Goal: Task Accomplishment & Management: Manage account settings

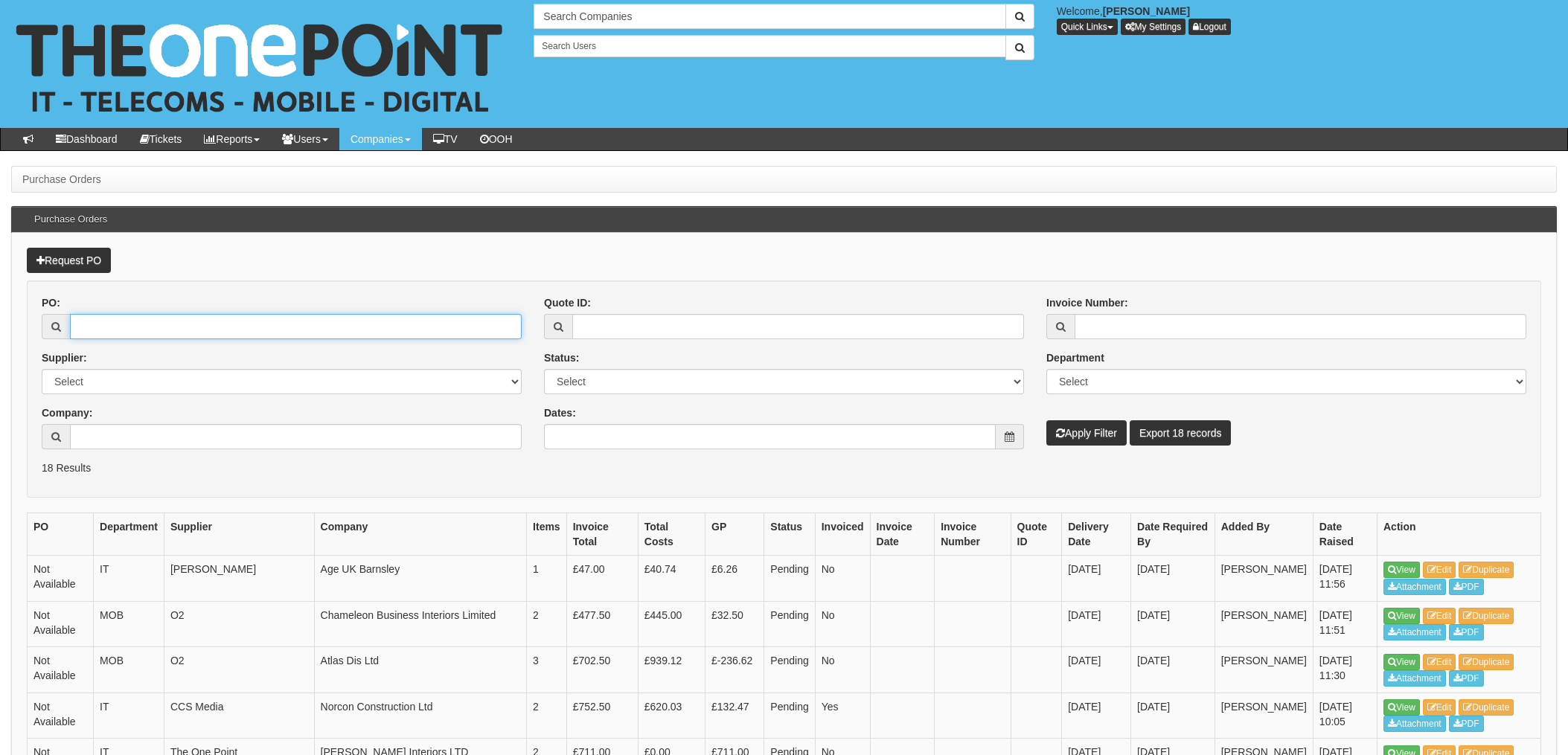
click at [167, 323] on input "PO:" at bounding box center [295, 327] width 451 height 25
type input "18979"
click at [1046, 421] on button "Apply Filter" at bounding box center [1086, 433] width 81 height 25
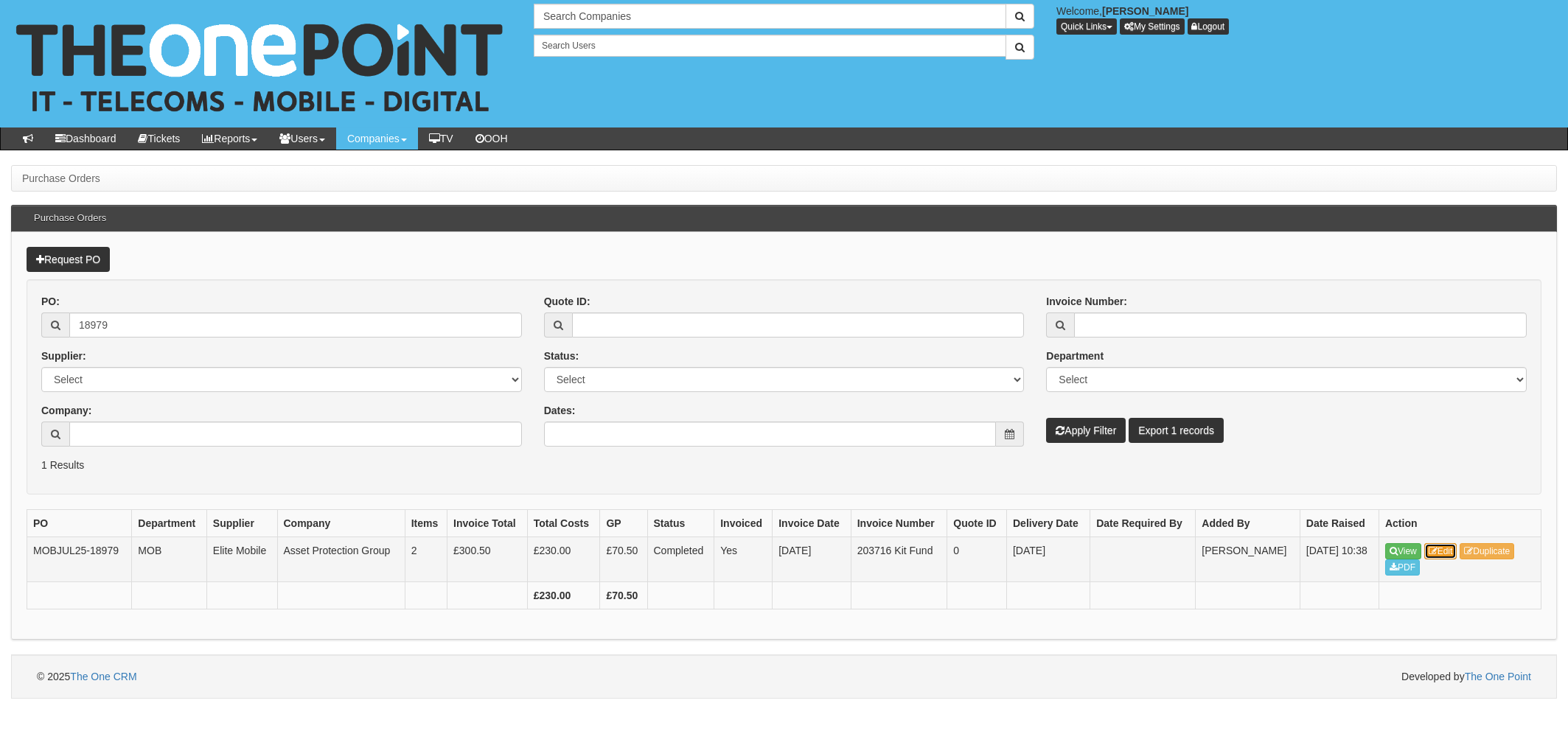
click at [1450, 551] on link "Edit" at bounding box center [1440, 552] width 33 height 16
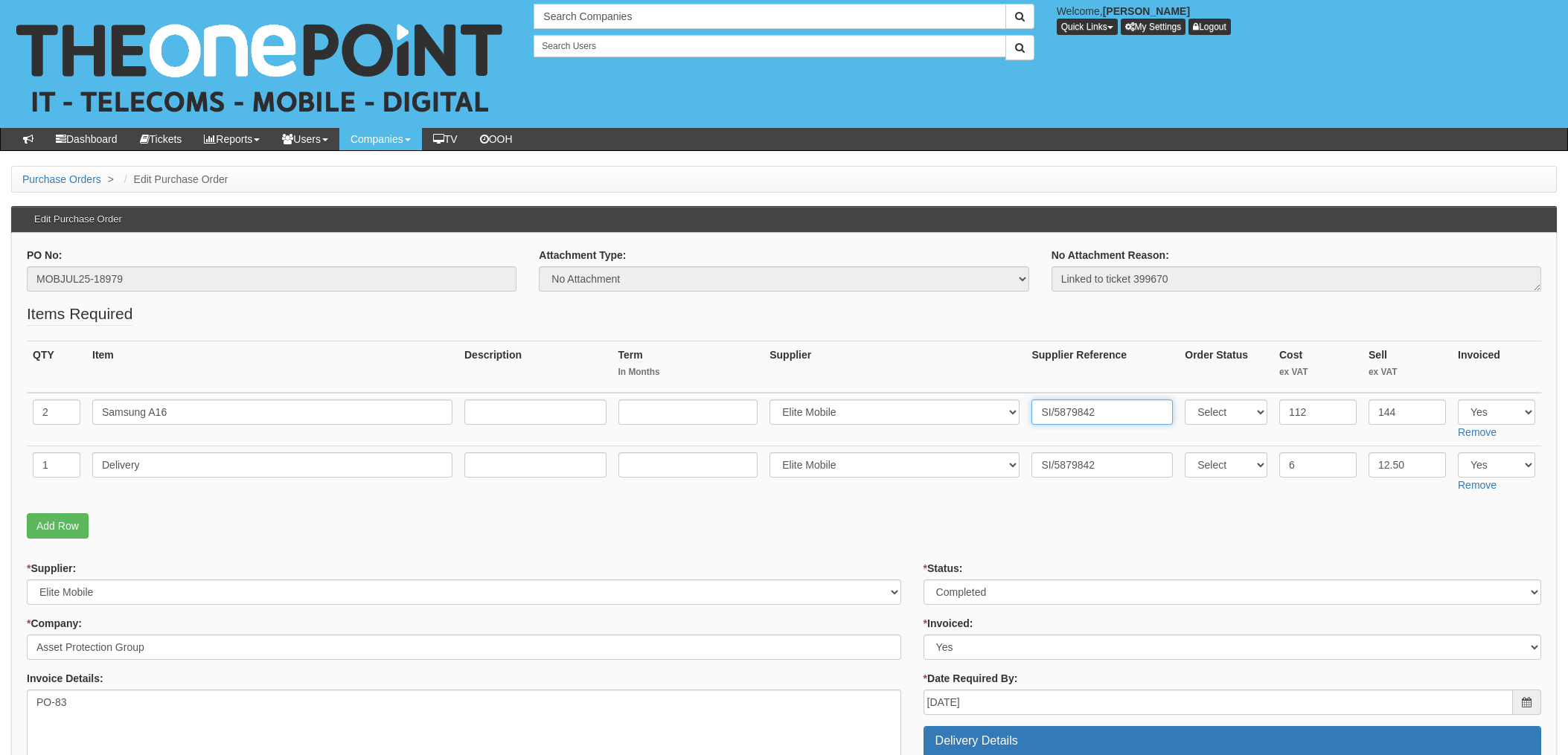
click at [1100, 414] on input "SI/5879842" at bounding box center [1102, 412] width 141 height 25
drag, startPoint x: 1122, startPoint y: 412, endPoint x: 983, endPoint y: 407, distance: 139.1
click at [928, 404] on tr "2 Samsung A16 Select 123 REG.co.uk 1Password 3 4Gon AA Jones Electric Ltd Abzor…" at bounding box center [783, 420] width 1514 height 53
drag, startPoint x: 953, startPoint y: 521, endPoint x: 928, endPoint y: 519, distance: 25.1
click at [953, 521] on p "Add Row" at bounding box center [783, 526] width 1514 height 25
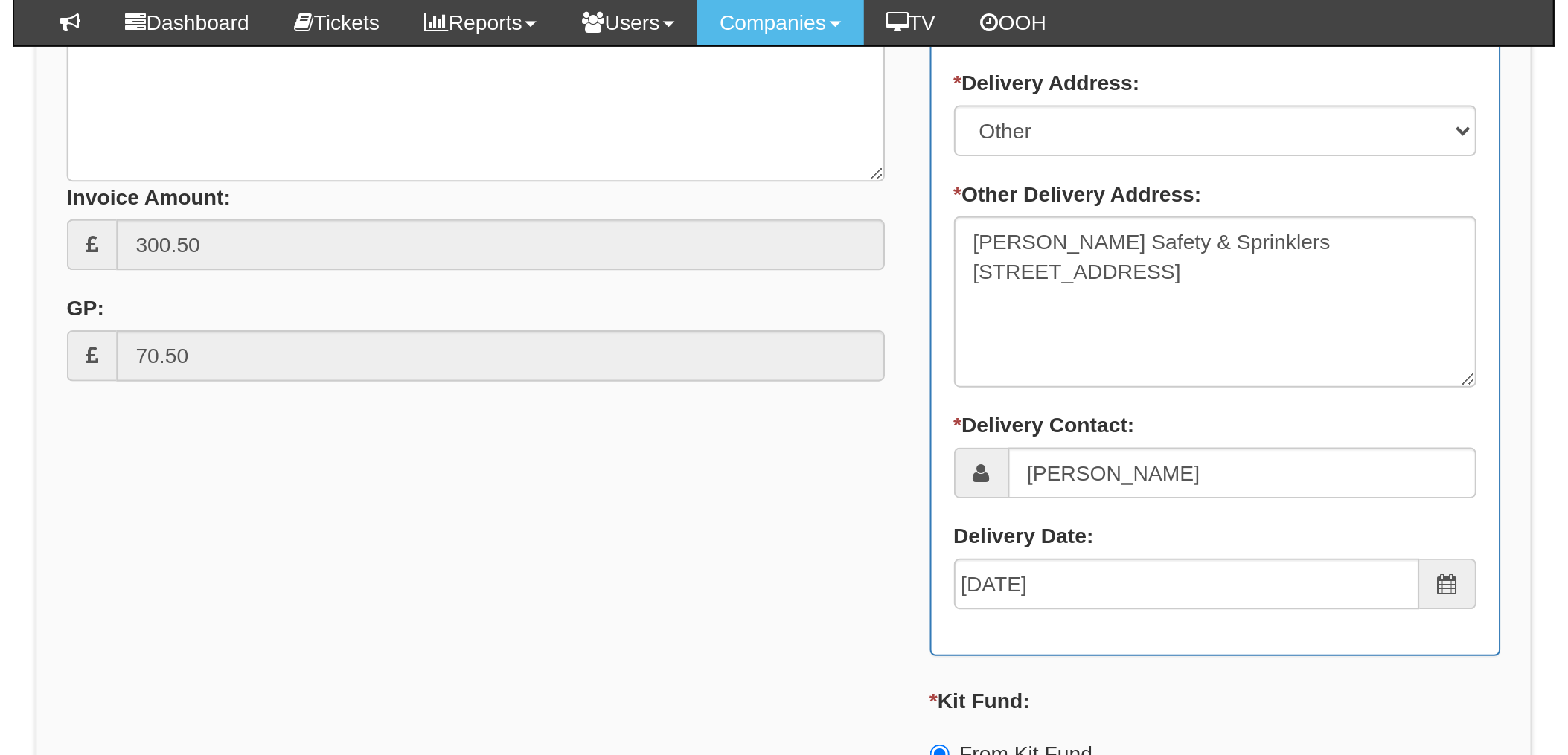
scroll to position [751, 0]
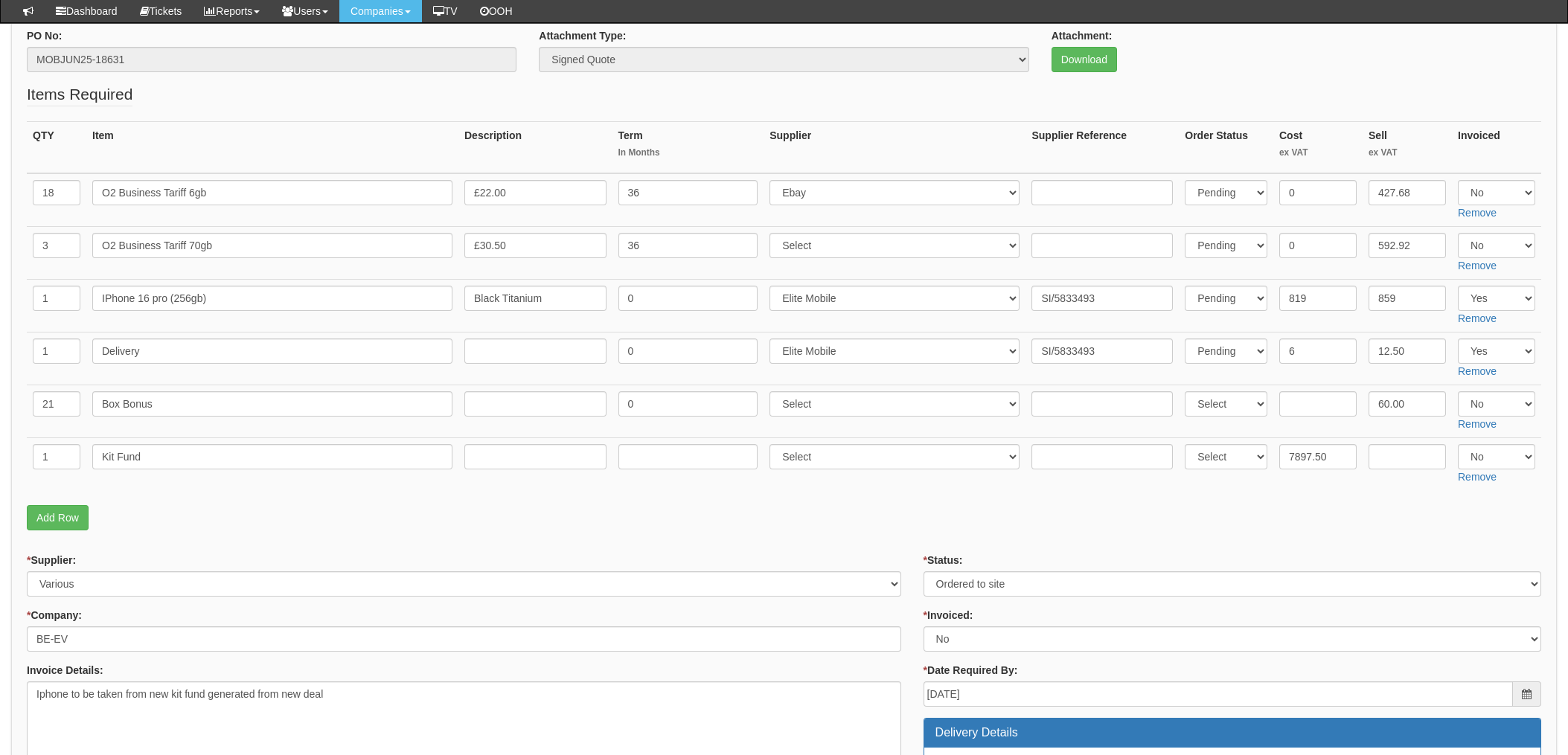
scroll to position [199, 0]
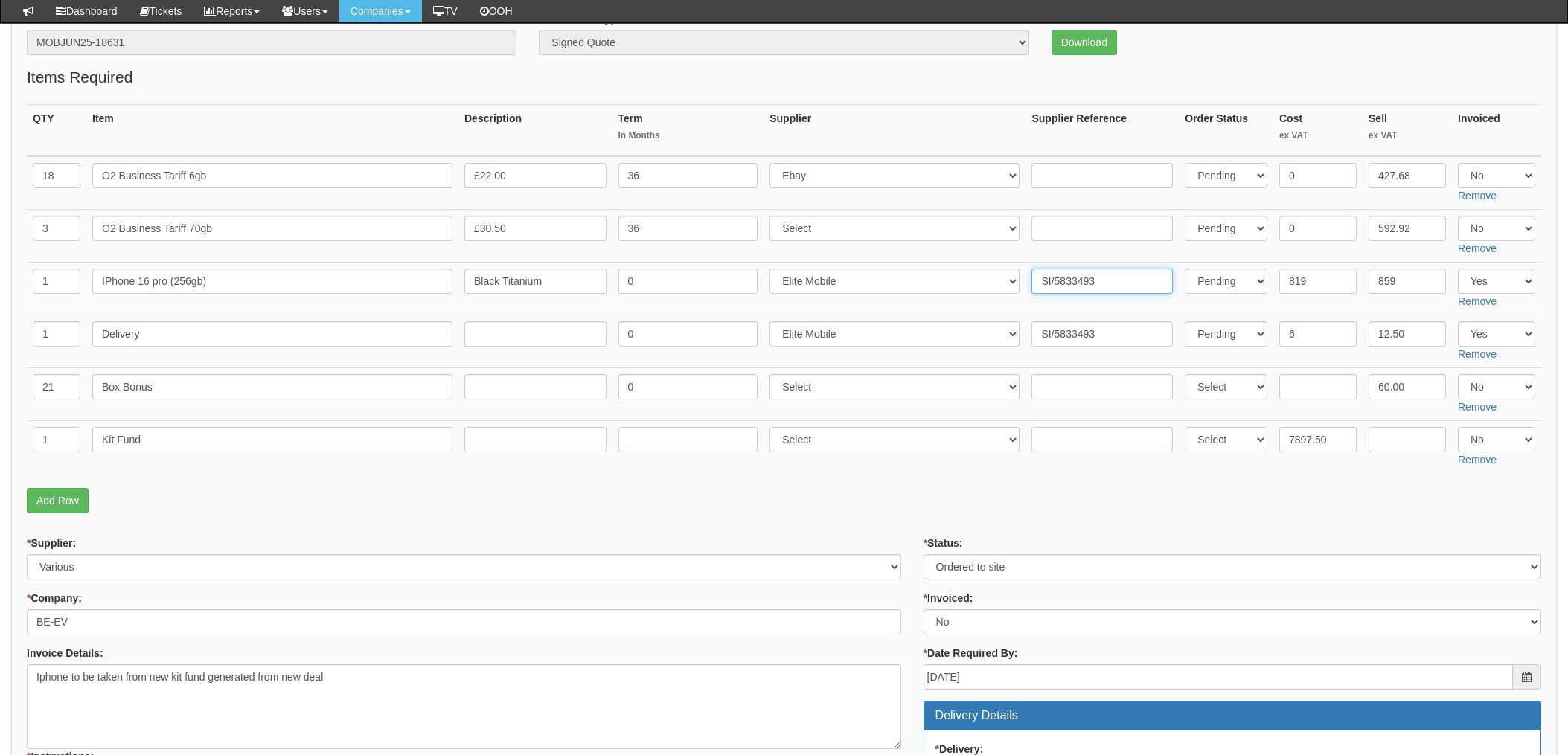
click at [1095, 279] on input "SI/5833493" at bounding box center [1102, 281] width 141 height 25
drag, startPoint x: 1115, startPoint y: 279, endPoint x: 1040, endPoint y: 284, distance: 75.2
click at [979, 279] on tr "1 IPhone 16 pro (256gb) Black Titanium 0 Select 123 [DOMAIN_NAME] 1Password 3 4…" at bounding box center [783, 289] width 1514 height 53
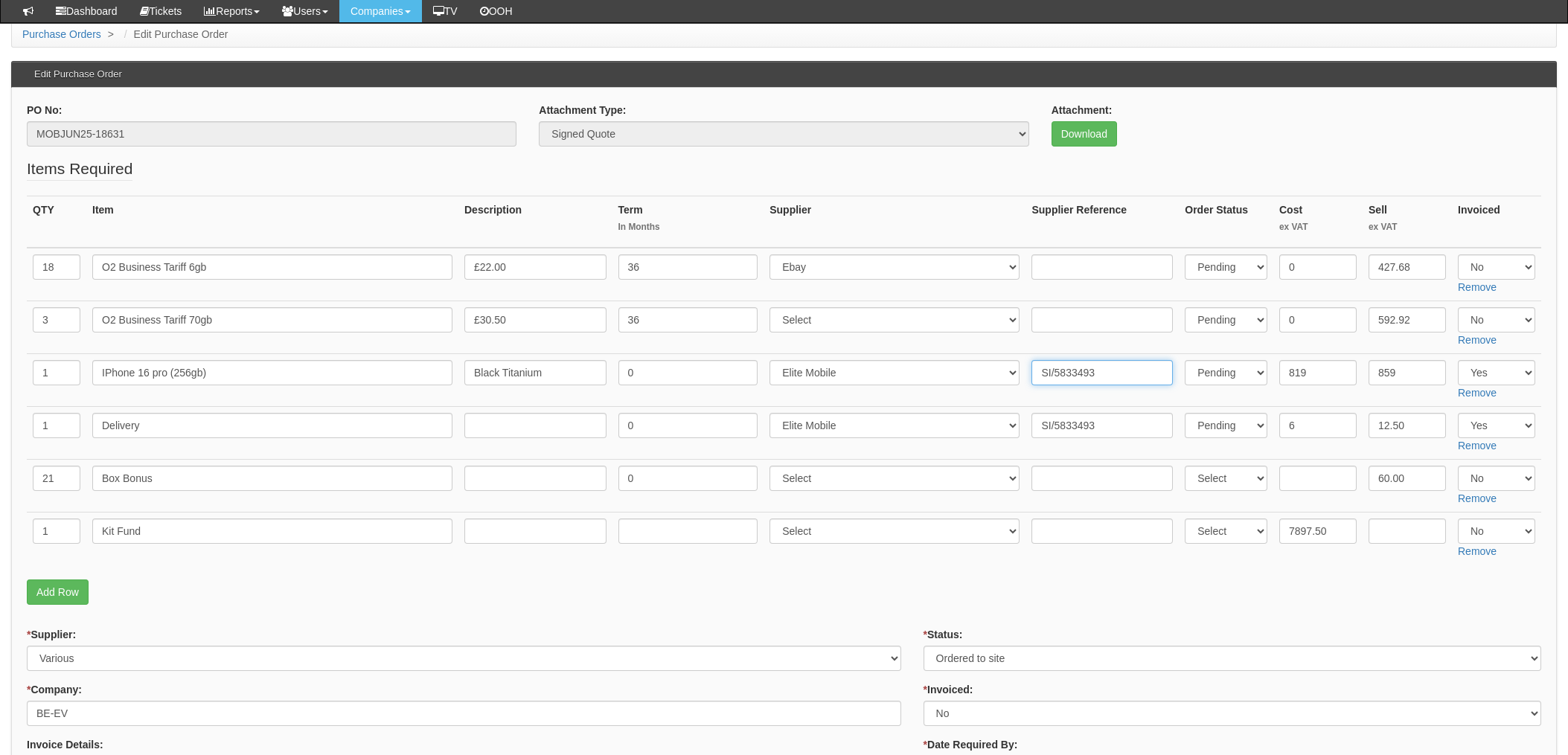
scroll to position [0, 0]
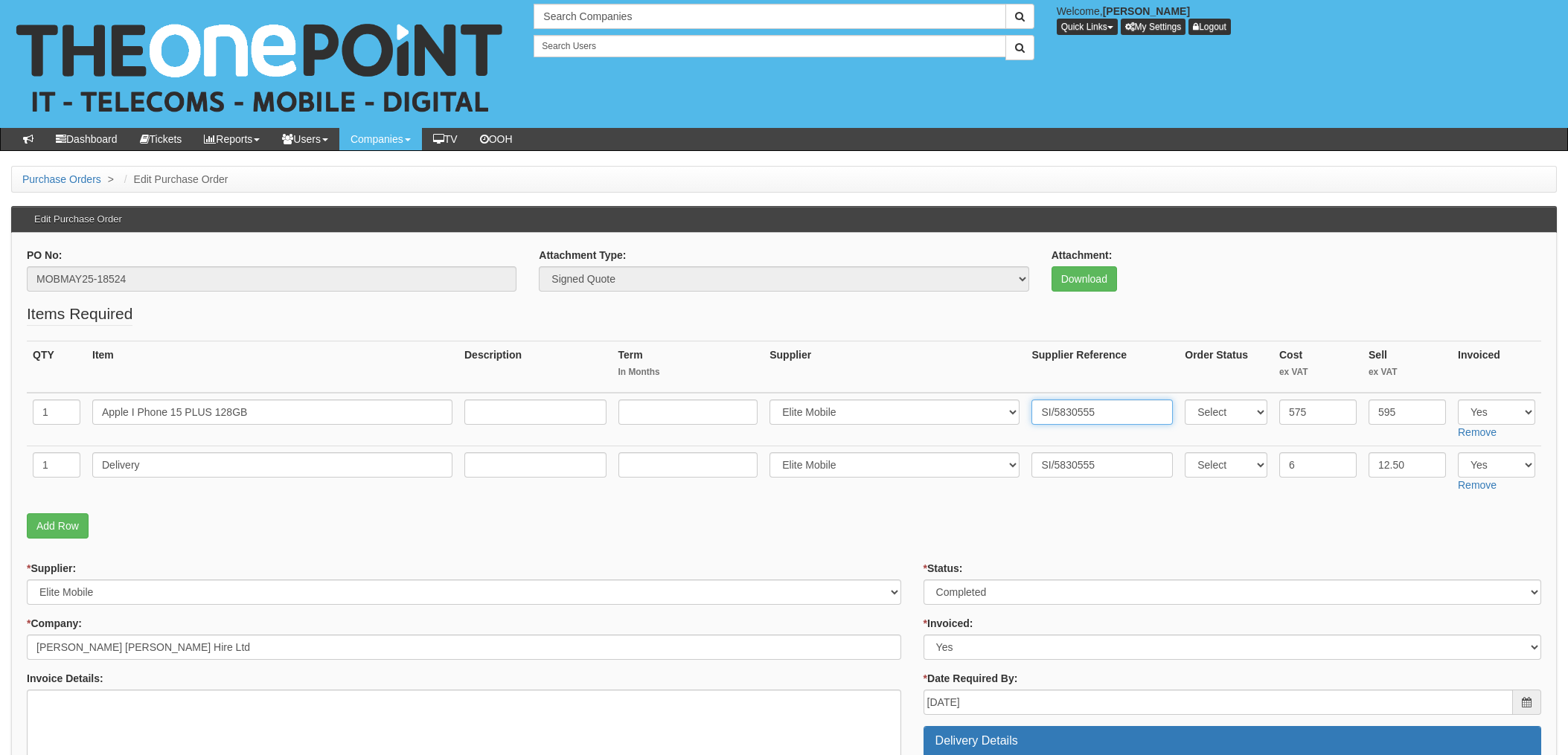
click at [1092, 410] on input "SI/5830555" at bounding box center [1102, 412] width 141 height 25
drag, startPoint x: 1102, startPoint y: 412, endPoint x: 967, endPoint y: 411, distance: 135.0
click at [927, 411] on tr "1 Apple I Phone 15 PLUS 128GB Select 123 REG.co.uk 1Password 3 4Gon AA Jones El…" at bounding box center [783, 420] width 1514 height 53
click at [1109, 413] on input "SI/5830555" at bounding box center [1102, 412] width 141 height 25
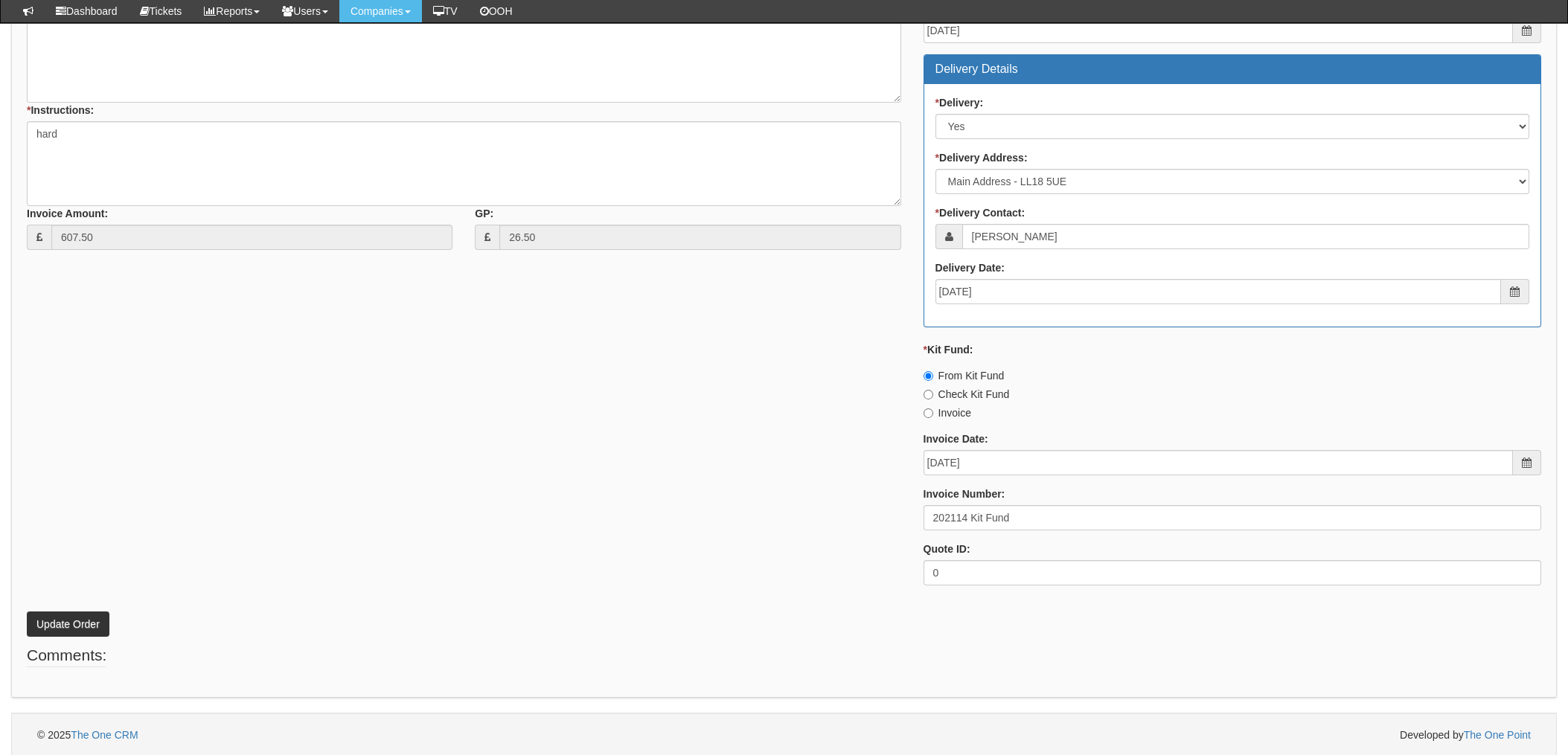
scroll to position [636, 0]
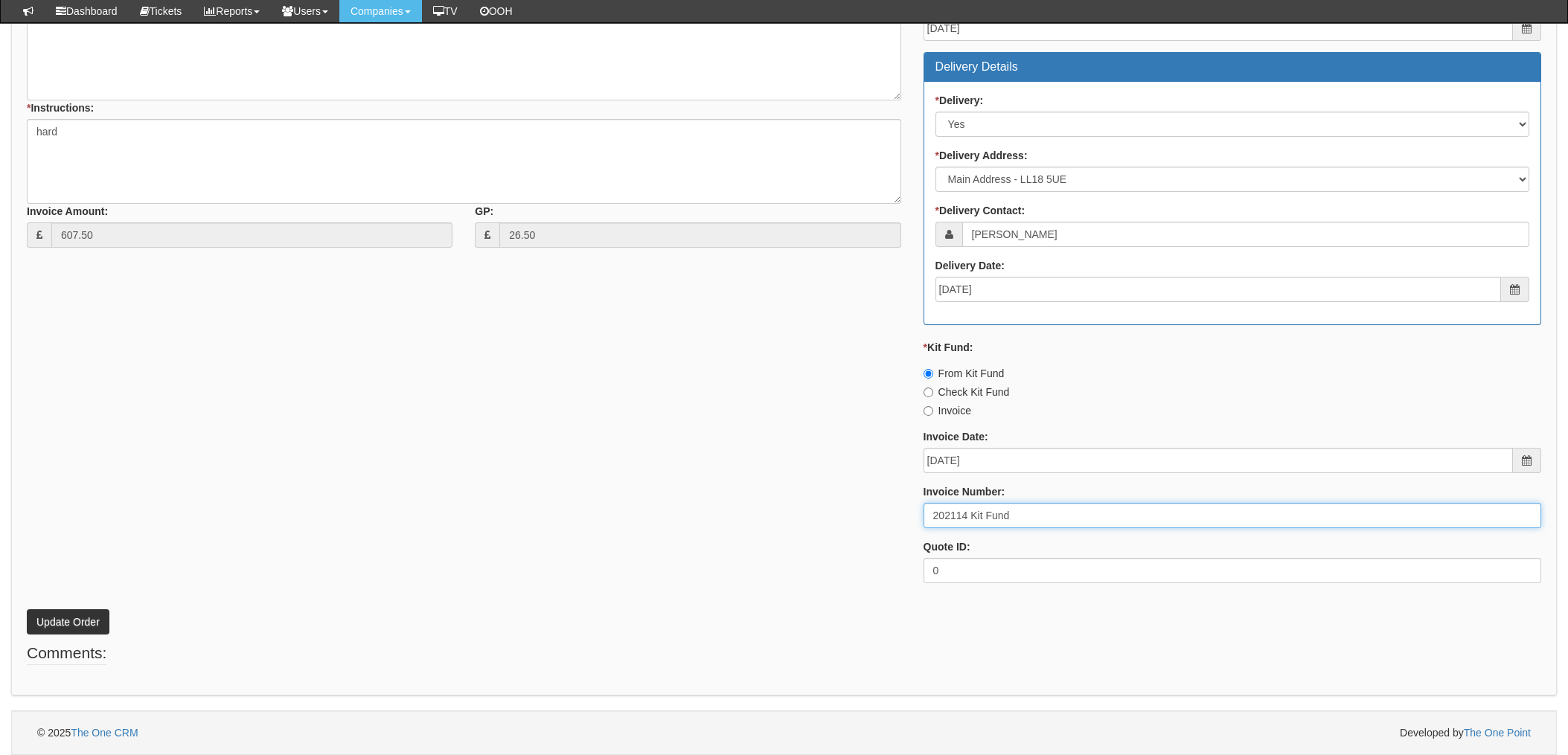
drag, startPoint x: 968, startPoint y: 514, endPoint x: 882, endPoint y: 514, distance: 86.0
click at [880, 514] on div "* Supplier: Select 123 [DOMAIN_NAME] 1Password 3 4Gon [PERSON_NAME] Electric Lt…" at bounding box center [784, 240] width 1536 height 708
click at [953, 509] on input "202114 Kit Fund" at bounding box center [1232, 516] width 618 height 25
drag, startPoint x: 967, startPoint y: 511, endPoint x: 898, endPoint y: 513, distance: 69.0
click at [891, 512] on div "* Supplier: Select 123 [DOMAIN_NAME] 1Password 3 4Gon [PERSON_NAME] Electric Lt…" at bounding box center [784, 240] width 1536 height 708
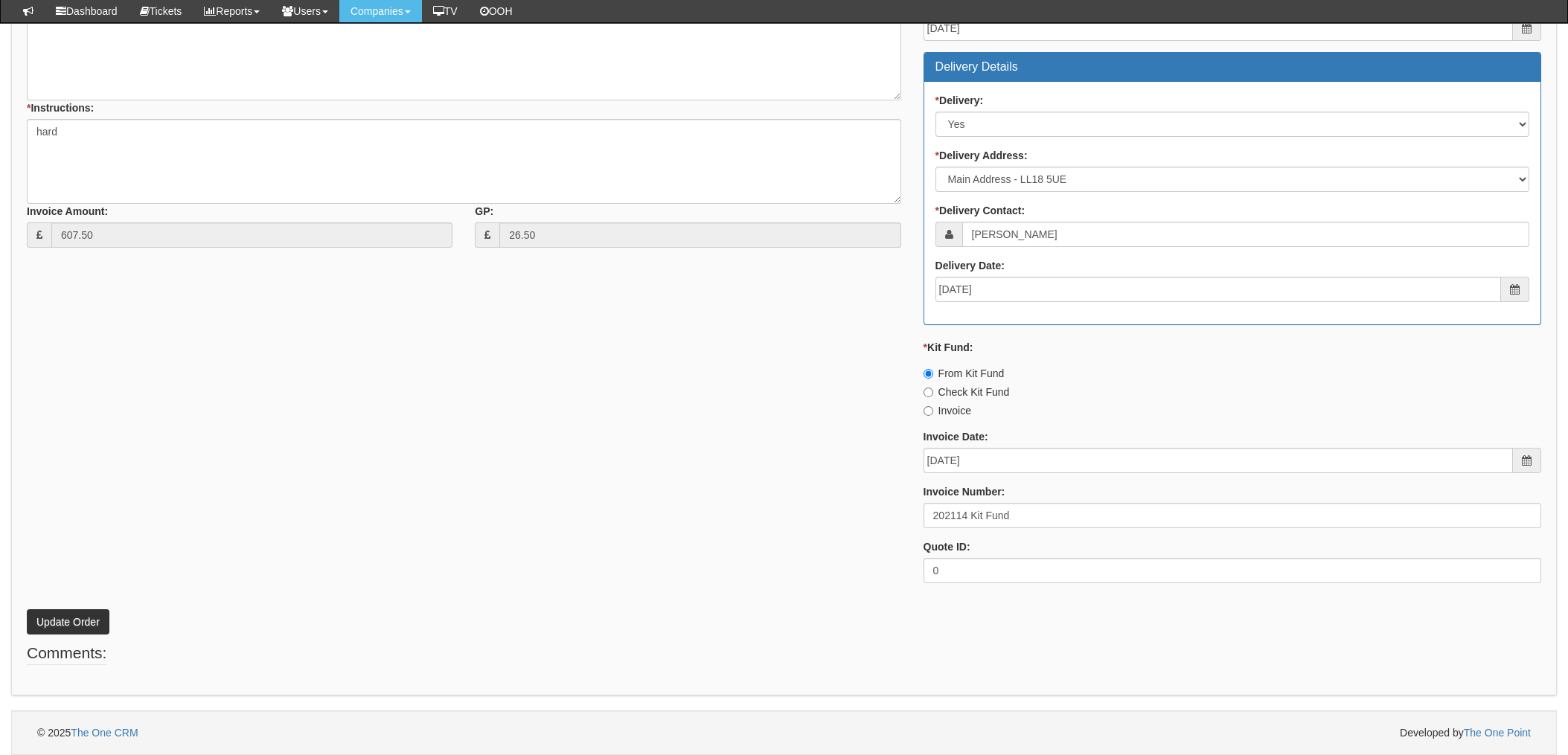
click at [784, 509] on div "* Supplier: Select 123 [DOMAIN_NAME] 1Password 3 4Gon [PERSON_NAME] Electric Lt…" at bounding box center [784, 240] width 1536 height 708
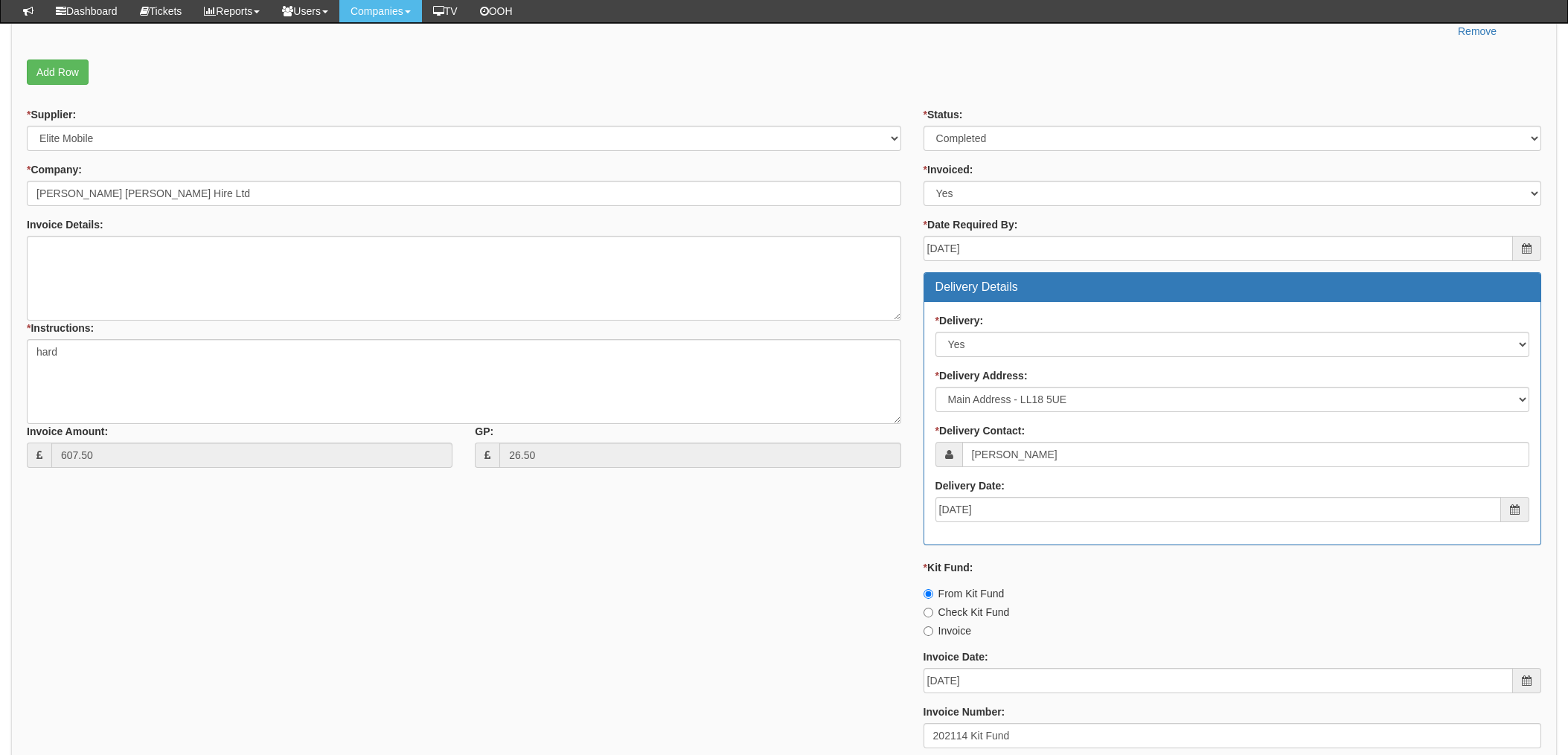
scroll to position [239, 0]
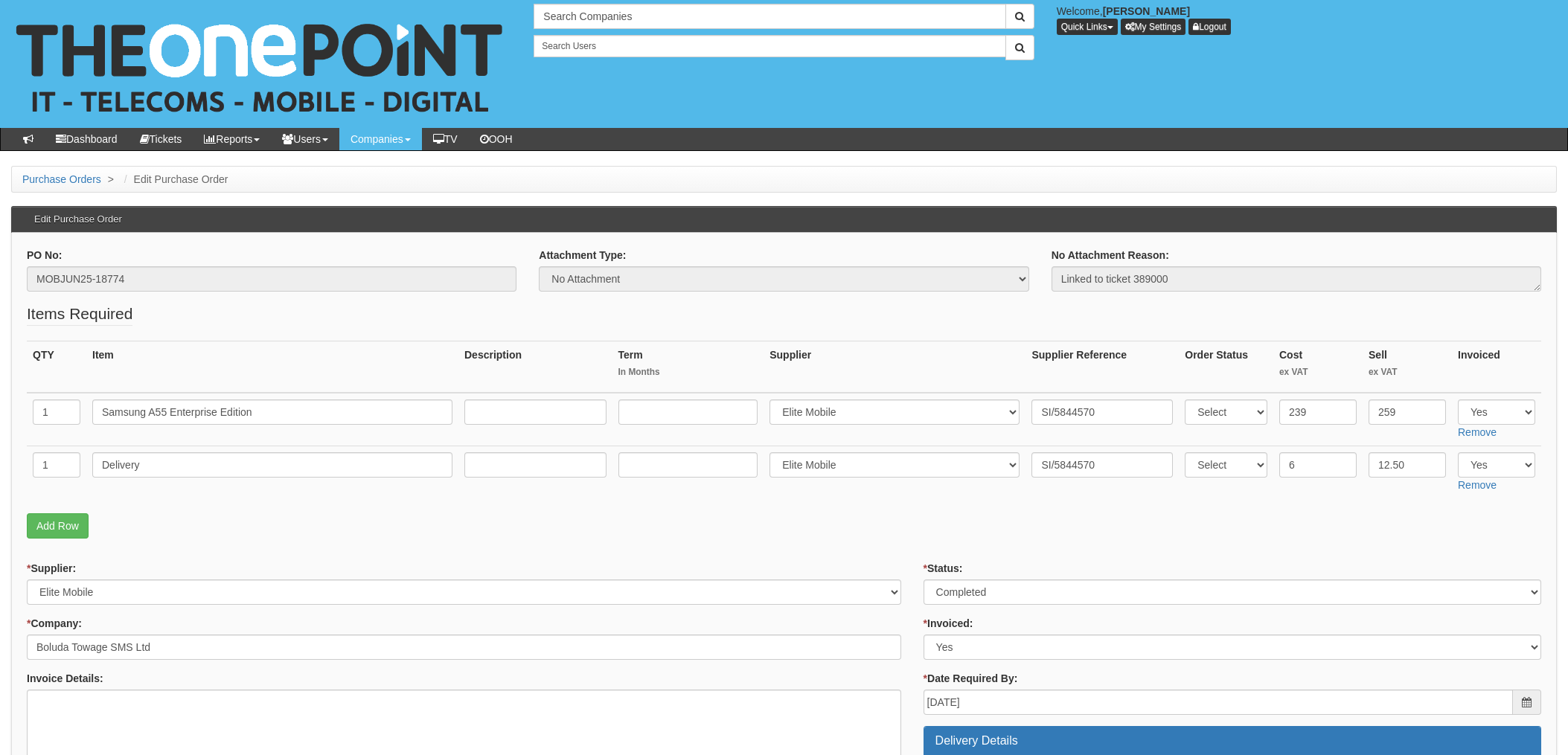
click at [821, 323] on fieldset "Items Required QTY Item Description Term In Months Supplier Supplier Reference …" at bounding box center [783, 424] width 1514 height 244
click at [1054, 412] on input "SI/5844570" at bounding box center [1102, 412] width 141 height 25
drag, startPoint x: 1096, startPoint y: 412, endPoint x: 962, endPoint y: 411, distance: 134.0
click at [962, 411] on tr "1 Samsung A55 Enterprise Edition Select 123 REG.co.uk 1Password 3 4Gon AA Jones…" at bounding box center [783, 420] width 1514 height 53
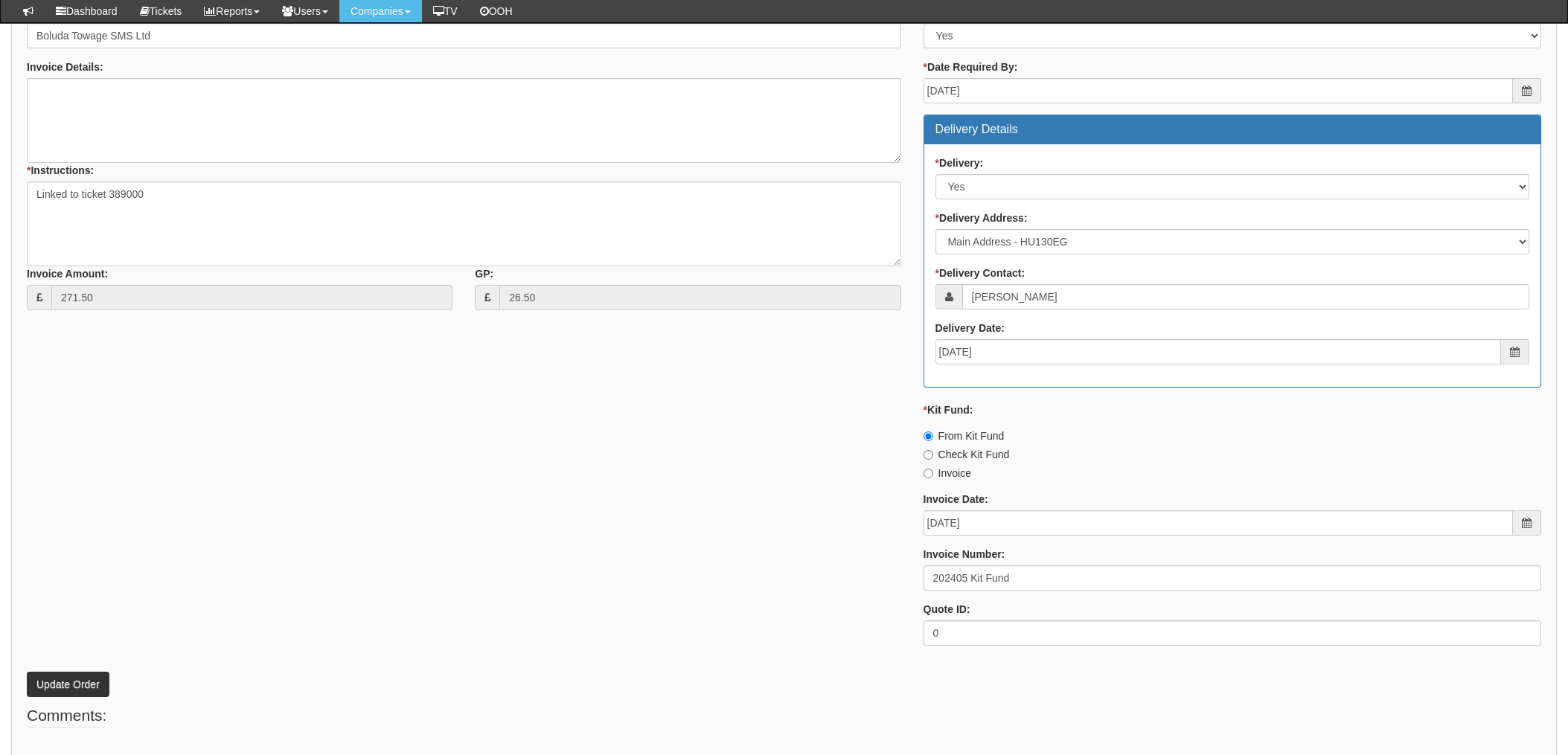
scroll to position [636, 0]
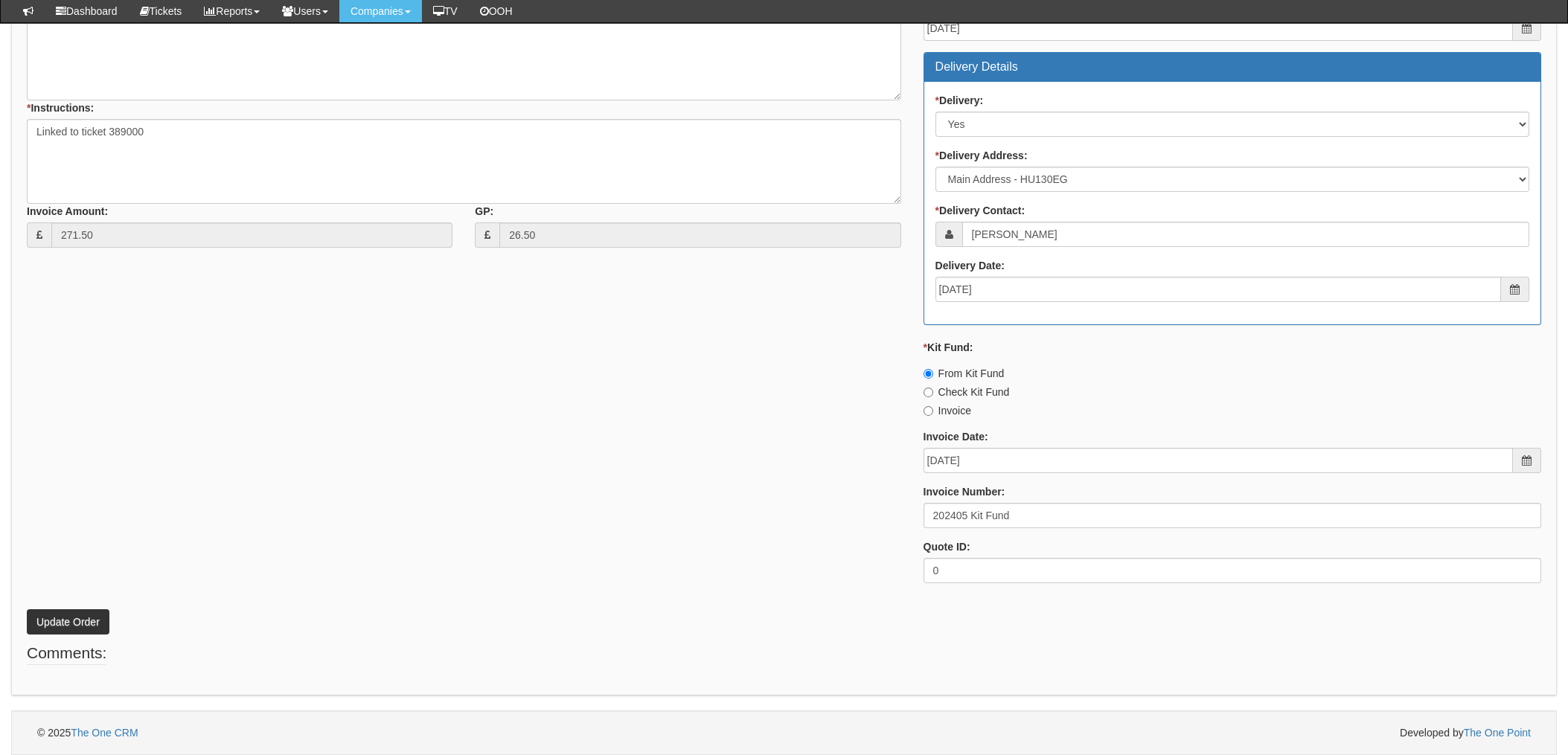
click at [816, 476] on div "* Supplier: Select 123 [DOMAIN_NAME] 1Password 3 4Gon [PERSON_NAME] Electric Lt…" at bounding box center [784, 240] width 1536 height 708
drag, startPoint x: 967, startPoint y: 514, endPoint x: 905, endPoint y: 514, distance: 62.0
click at [890, 514] on div "* Supplier: Select 123 [DOMAIN_NAME] 1Password 3 4Gon [PERSON_NAME] Electric Lt…" at bounding box center [784, 240] width 1536 height 708
click at [1022, 514] on input "202405 Kit Fund" at bounding box center [1232, 516] width 618 height 25
click at [611, 614] on p "Update Order" at bounding box center [783, 614] width 1514 height 40
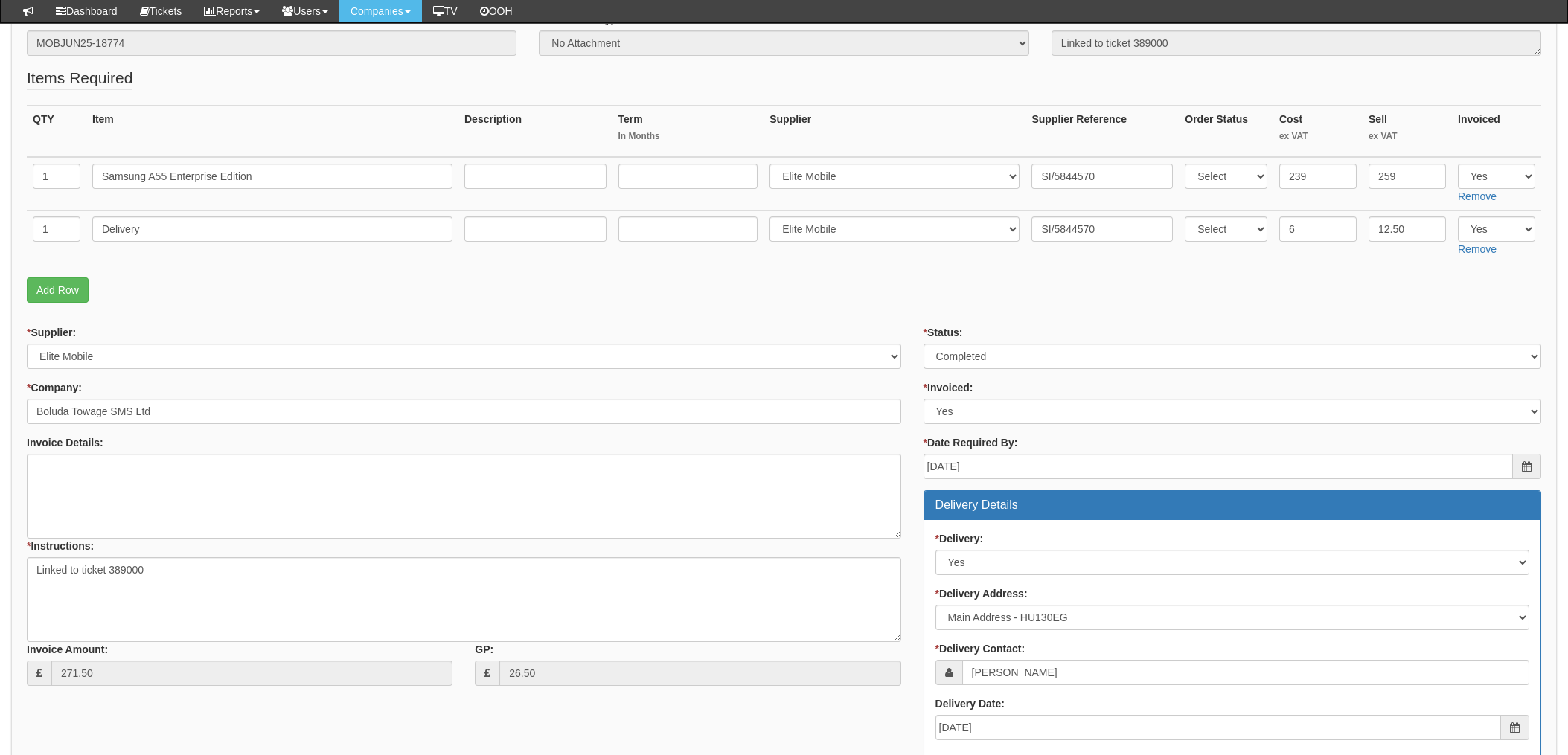
scroll to position [199, 0]
click at [1065, 226] on input "SI/5844570" at bounding box center [1102, 229] width 141 height 25
click at [1091, 226] on input "SI/5844570" at bounding box center [1102, 229] width 141 height 25
drag, startPoint x: 1102, startPoint y: 225, endPoint x: 1005, endPoint y: 222, distance: 97.0
click at [1005, 222] on tr "1 Delivery Select 123 REG.co.uk 1Password 3 4Gon AA Jones Electric Ltd Abzorb A…" at bounding box center [783, 236] width 1514 height 53
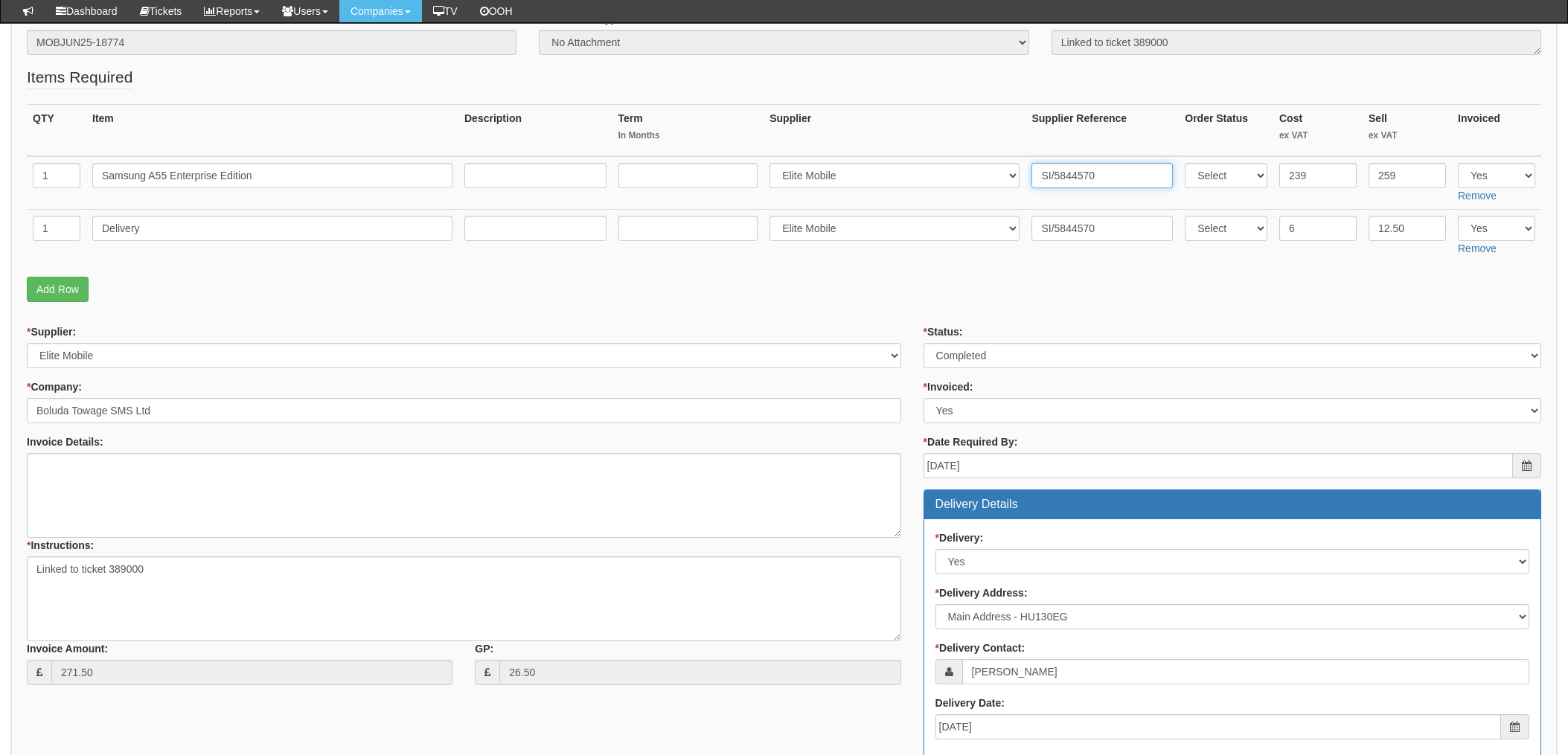
click at [1099, 175] on input "SI/5844570" at bounding box center [1102, 175] width 141 height 25
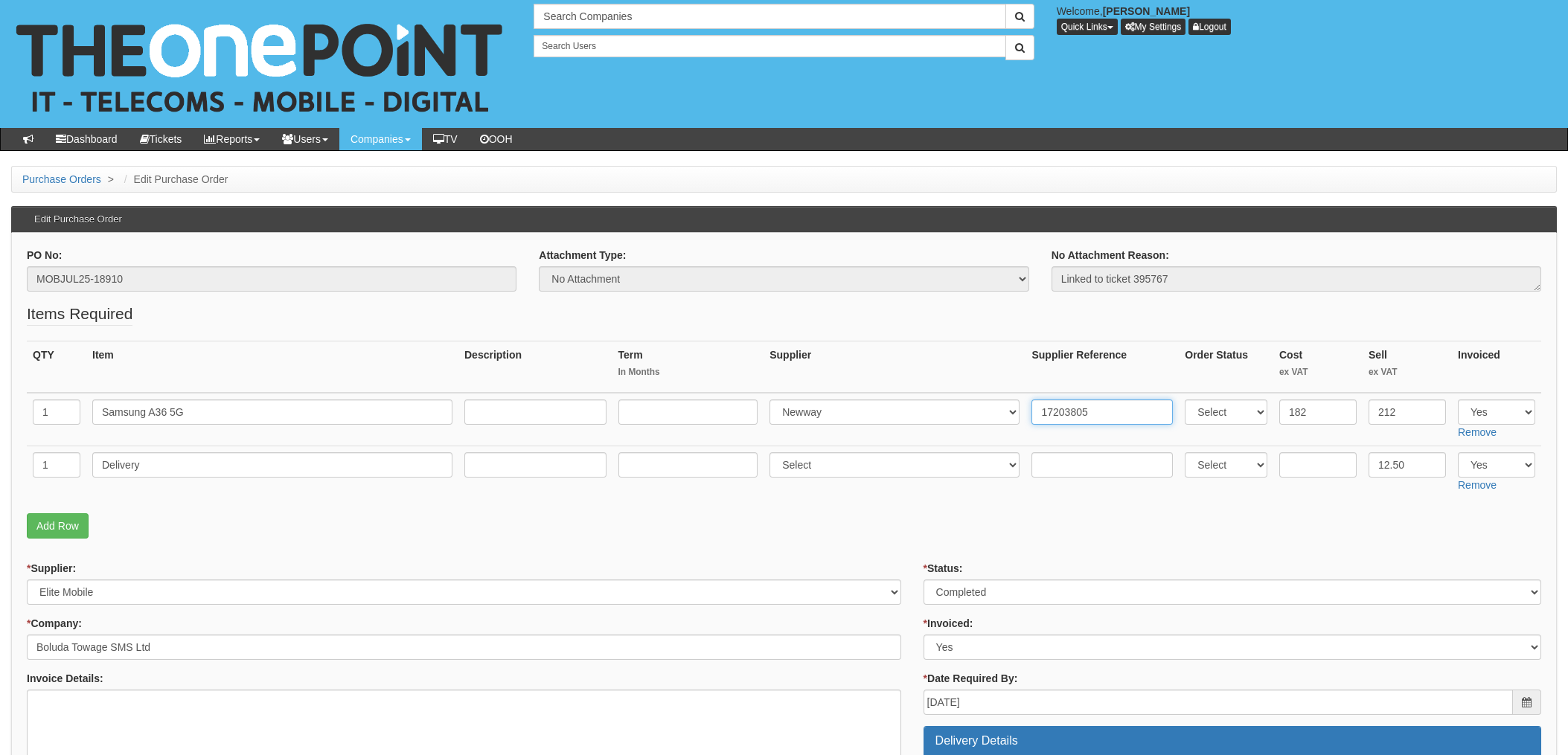
click at [1068, 413] on input "17203805" at bounding box center [1102, 412] width 141 height 25
drag, startPoint x: 1087, startPoint y: 410, endPoint x: 946, endPoint y: 410, distance: 141.0
click at [946, 410] on tr "1 Samsung A36 5G Select 123 [DOMAIN_NAME] 1Password 3 4Gon [PERSON_NAME] Electr…" at bounding box center [783, 420] width 1514 height 53
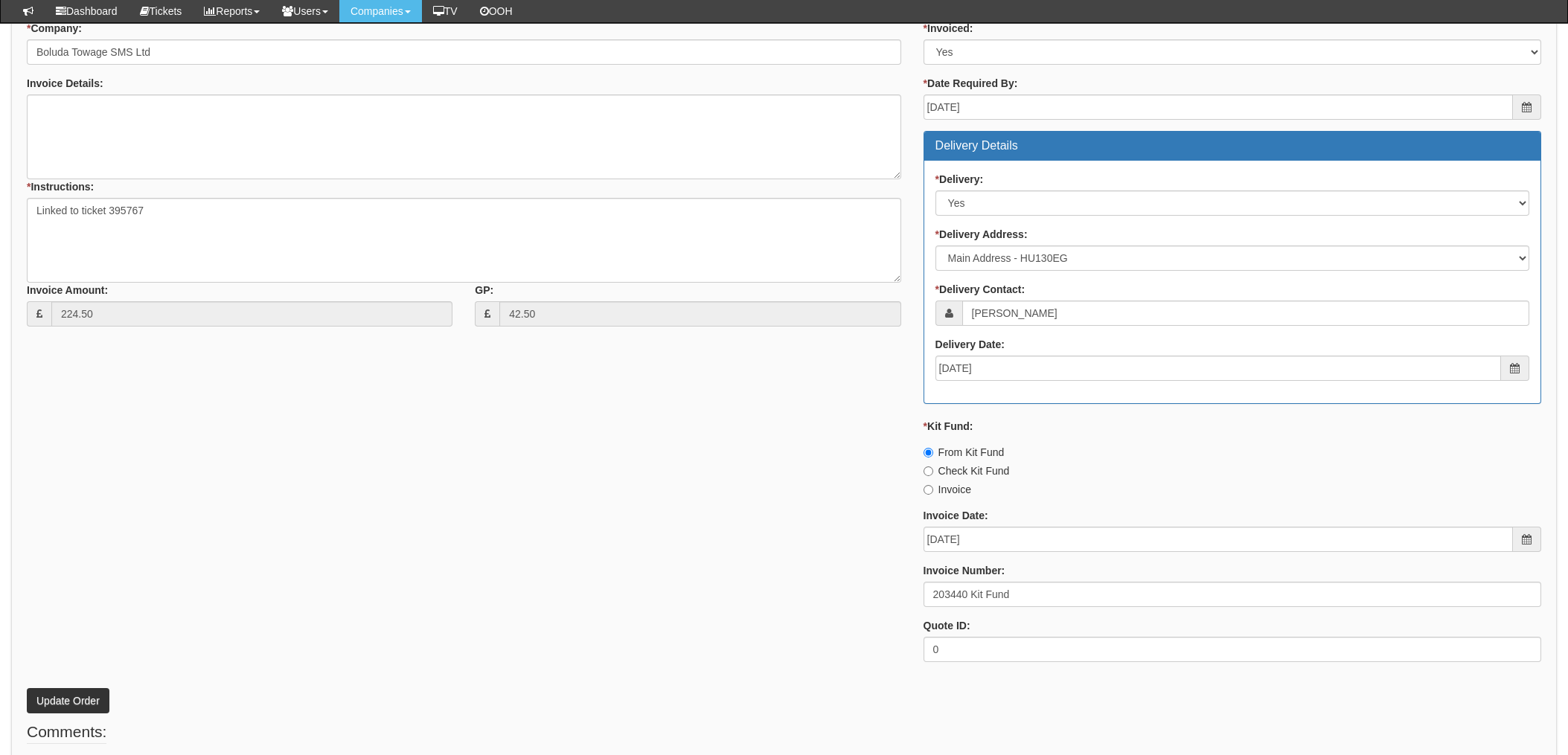
scroll to position [636, 0]
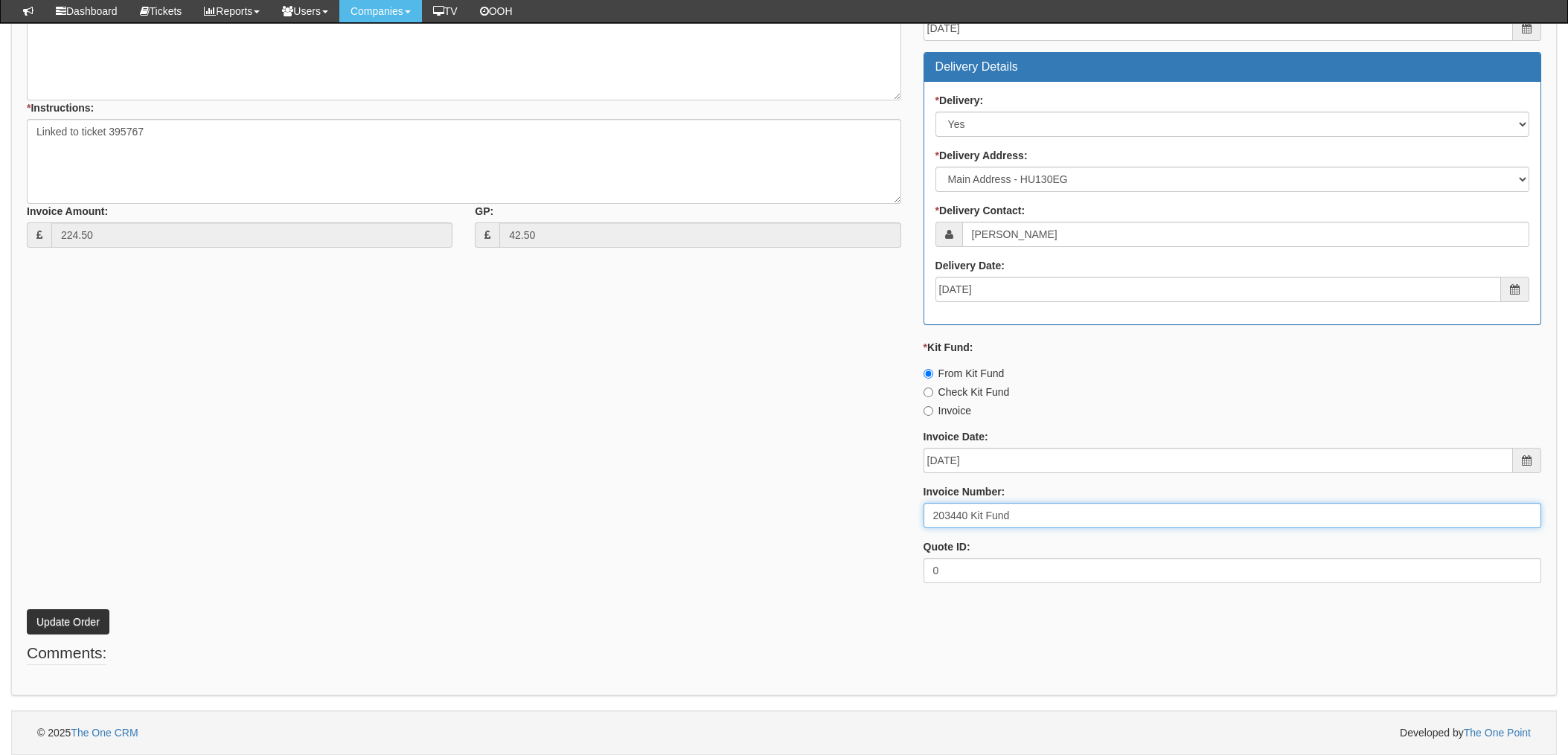
click at [968, 511] on input "203440 Kit Fund" at bounding box center [1232, 516] width 618 height 25
drag, startPoint x: 969, startPoint y: 514, endPoint x: 885, endPoint y: 515, distance: 84.0
click at [885, 515] on div "* Supplier: Select 123 [DOMAIN_NAME] 1Password 3 4Gon [PERSON_NAME] Electric Lt…" at bounding box center [784, 240] width 1536 height 708
click at [1023, 522] on input "203440 Kit Fund" at bounding box center [1232, 516] width 618 height 25
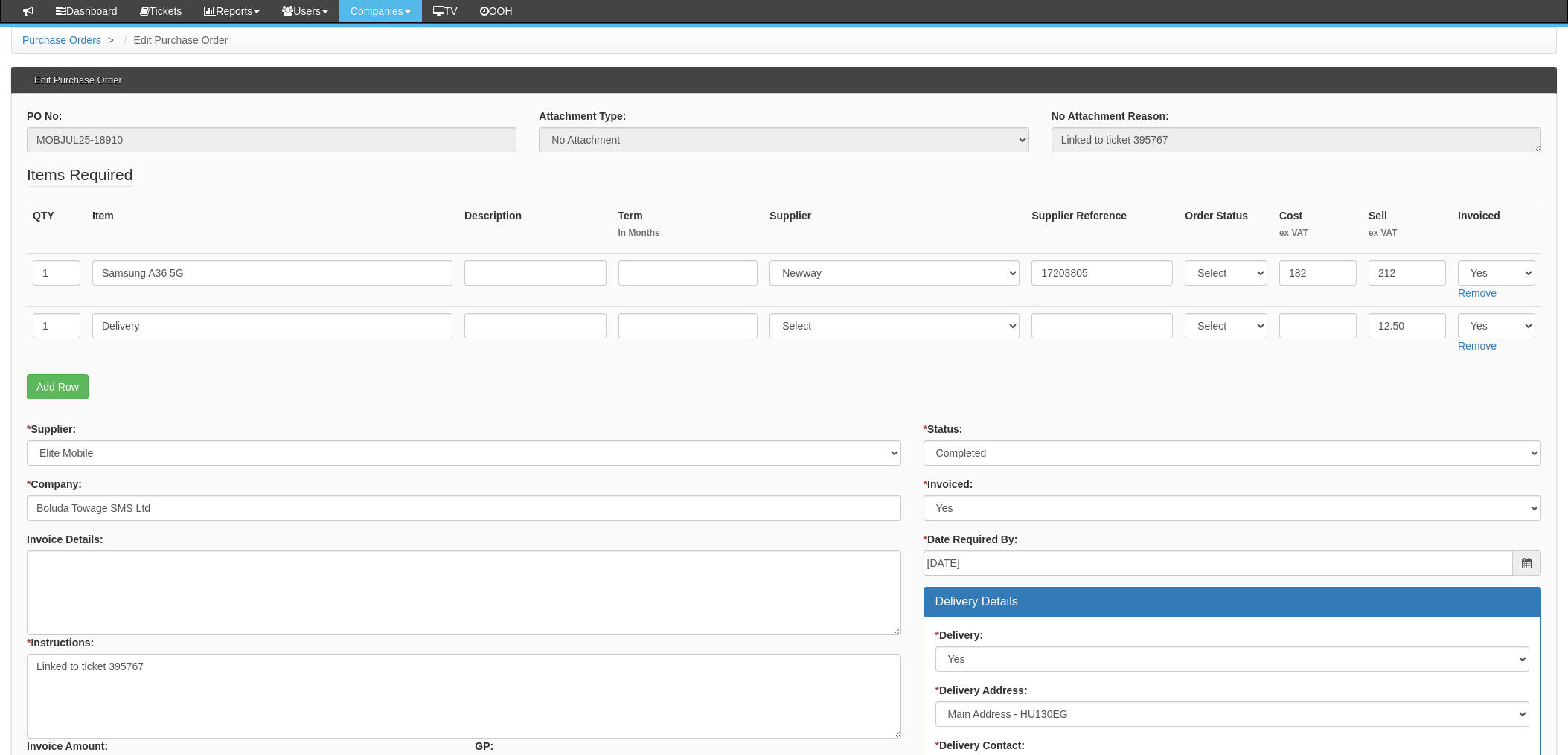
scroll to position [0, 0]
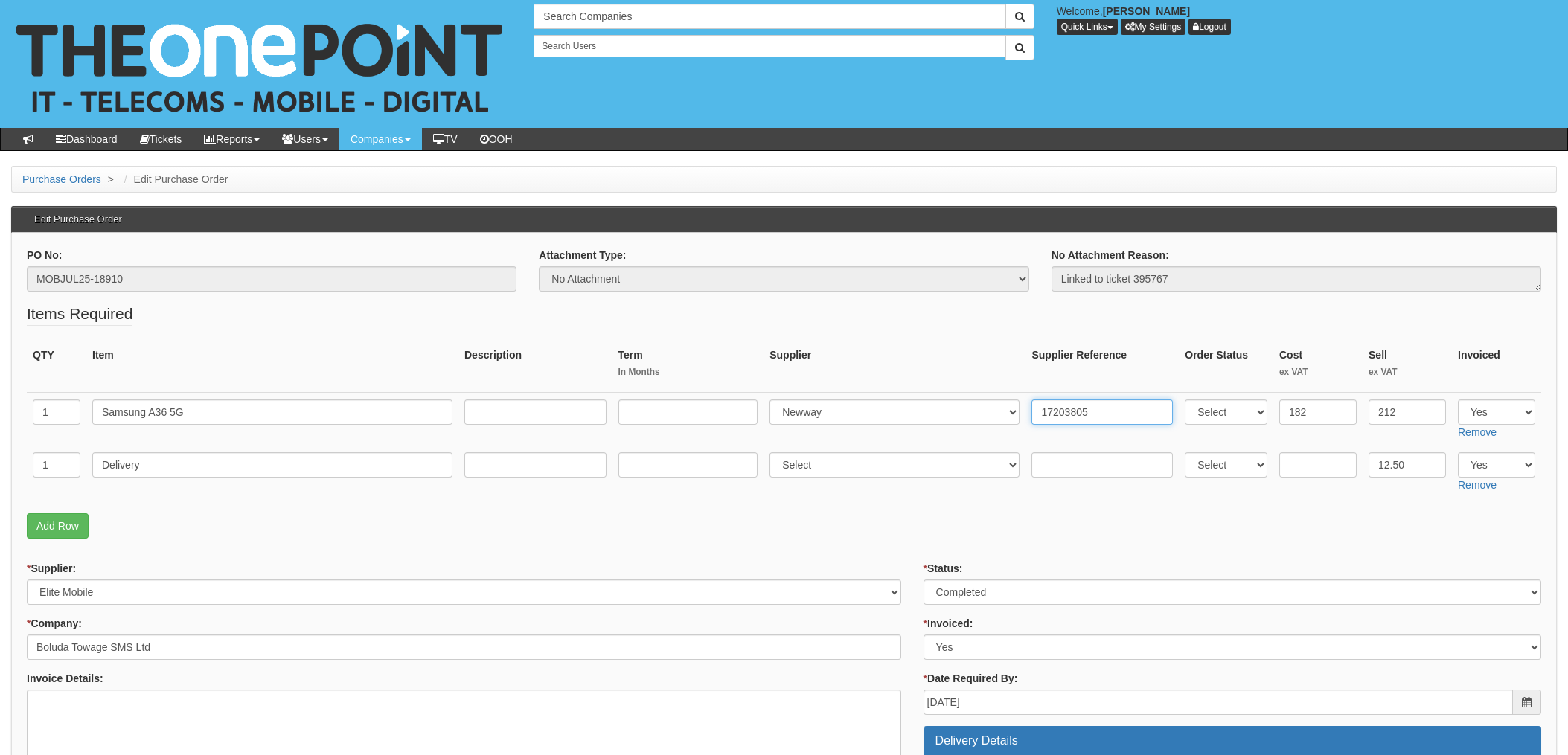
click at [1085, 407] on input "17203805" at bounding box center [1102, 412] width 141 height 25
drag, startPoint x: 1092, startPoint y: 412, endPoint x: 969, endPoint y: 412, distance: 123.0
click at [969, 412] on tr "1 Samsung A36 5G Select 123 [DOMAIN_NAME] 1Password 3 4Gon [PERSON_NAME] Electr…" at bounding box center [783, 420] width 1514 height 53
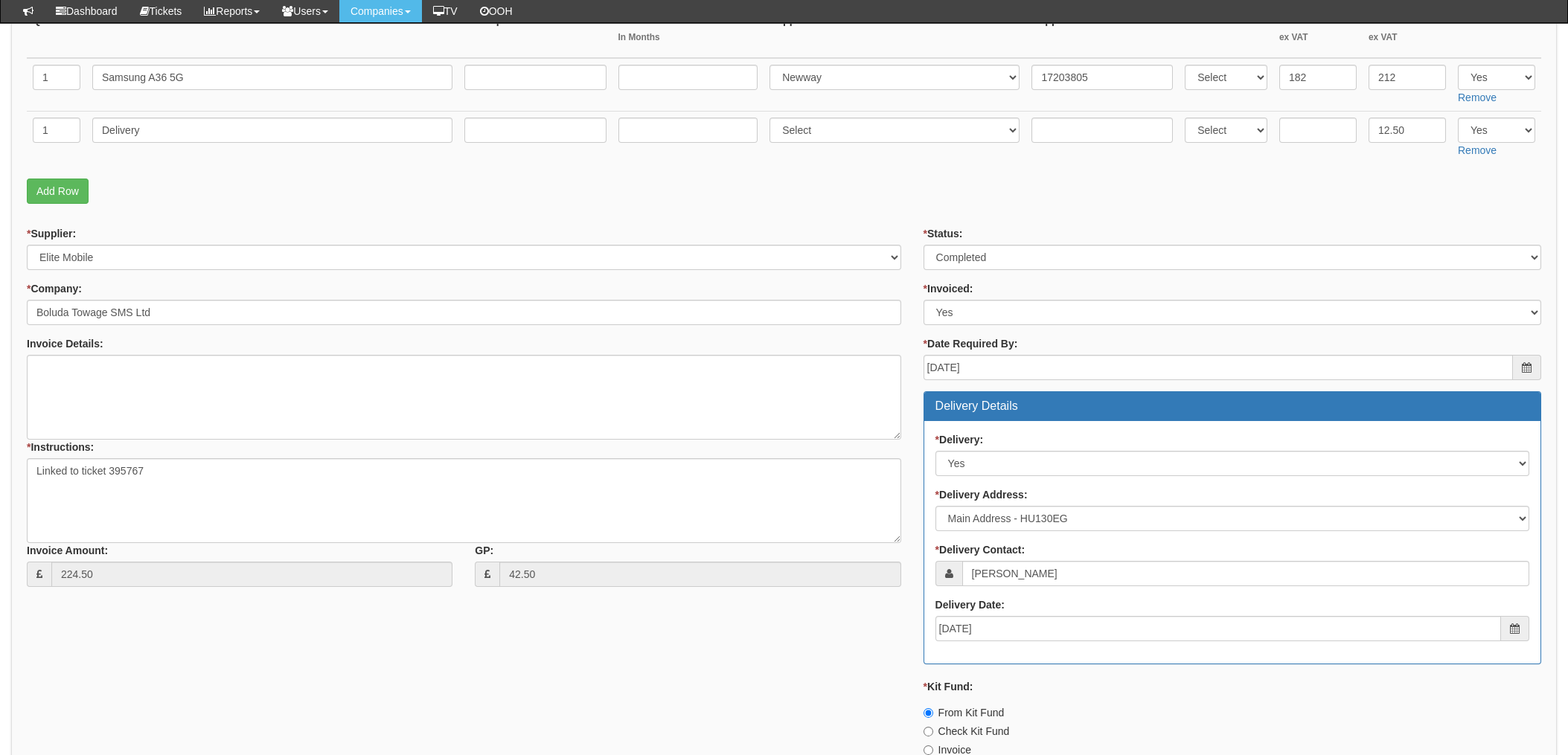
scroll to position [636, 0]
